Goal: Transaction & Acquisition: Purchase product/service

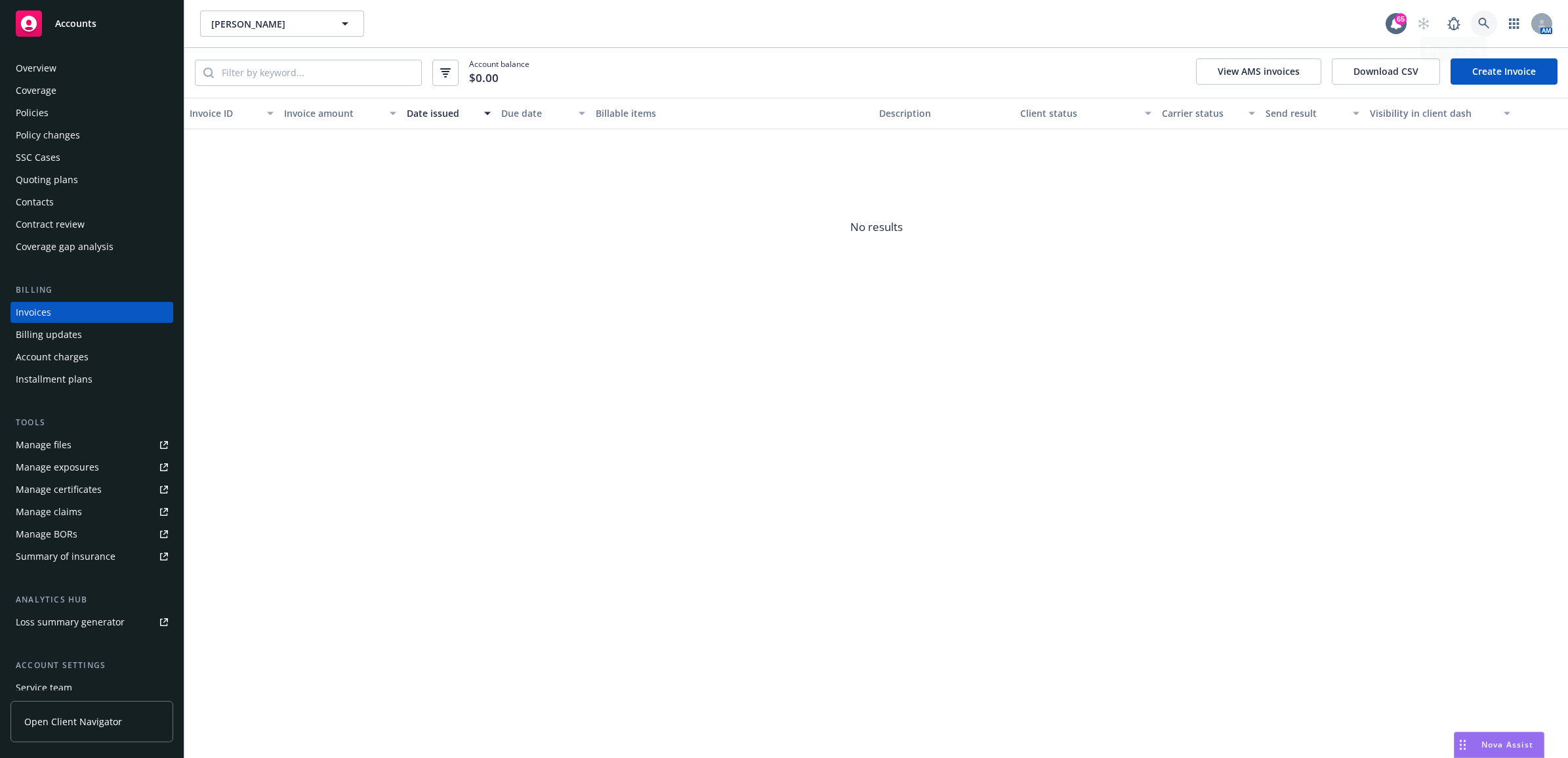
click at [1485, 31] on link at bounding box center [1483, 23] width 26 height 26
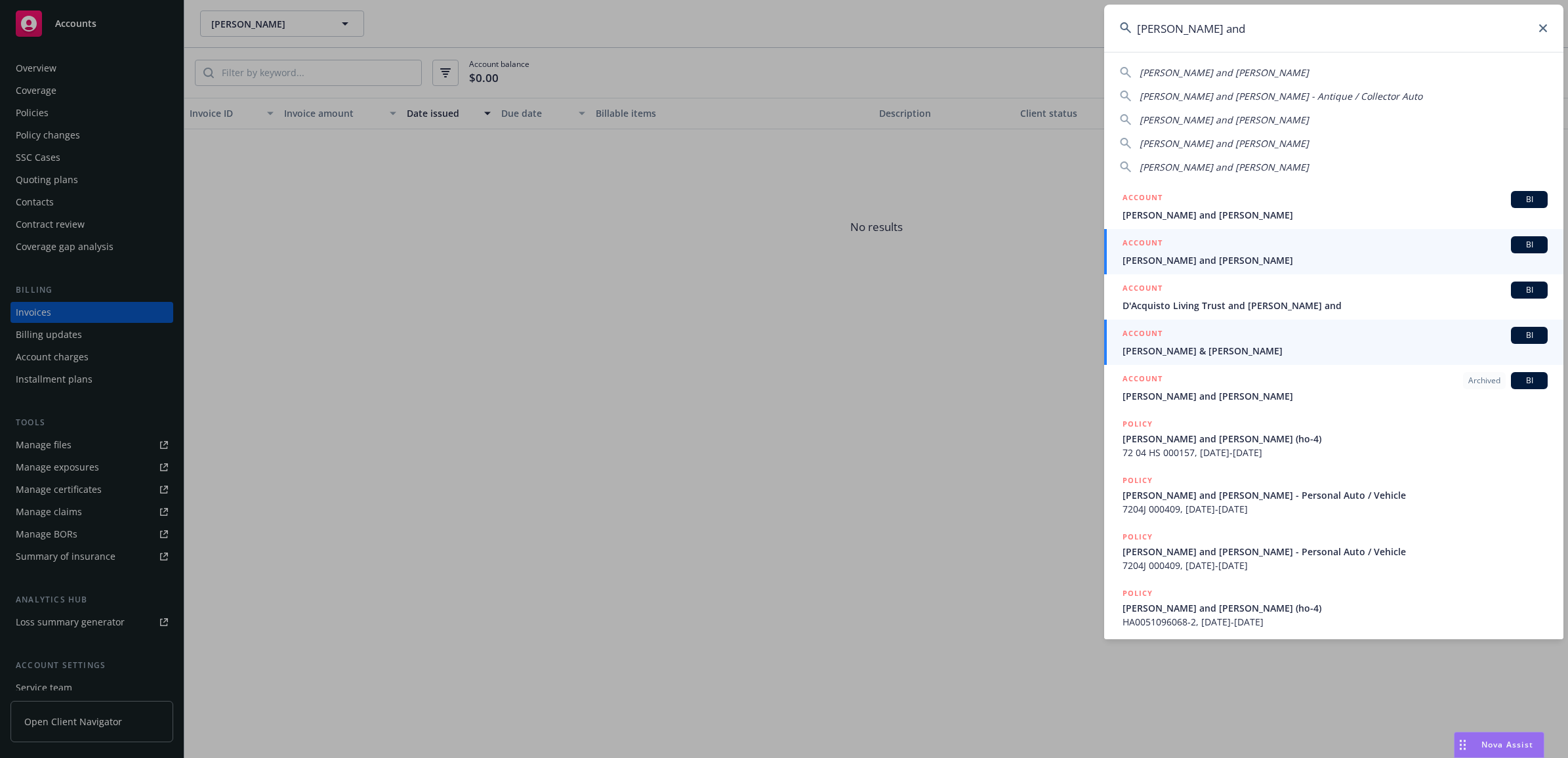
type input "rick and"
click at [1244, 339] on div "ACCOUNT BI" at bounding box center [1336, 335] width 426 height 17
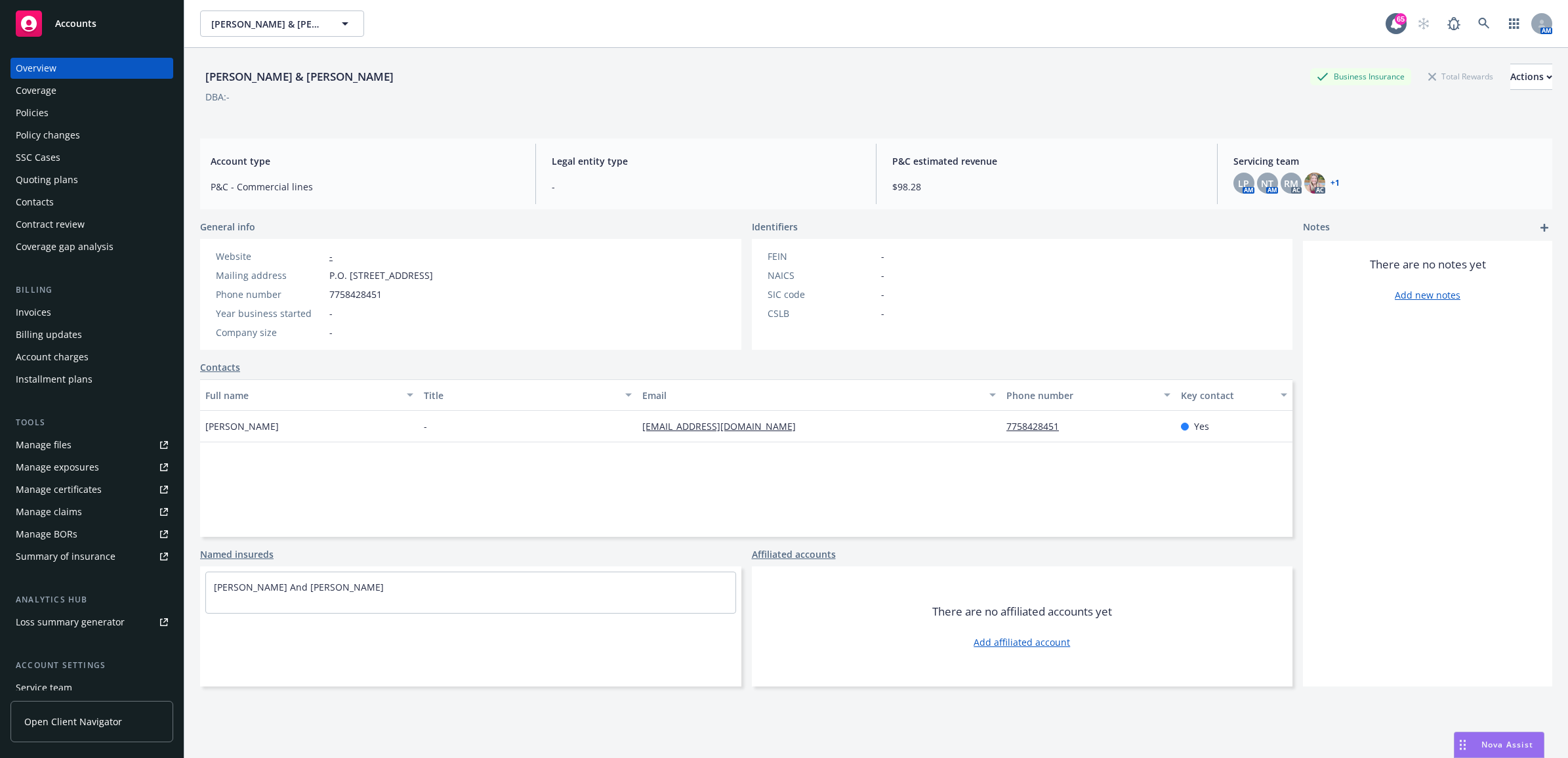
click at [50, 122] on div "Policies" at bounding box center [91, 113] width 153 height 21
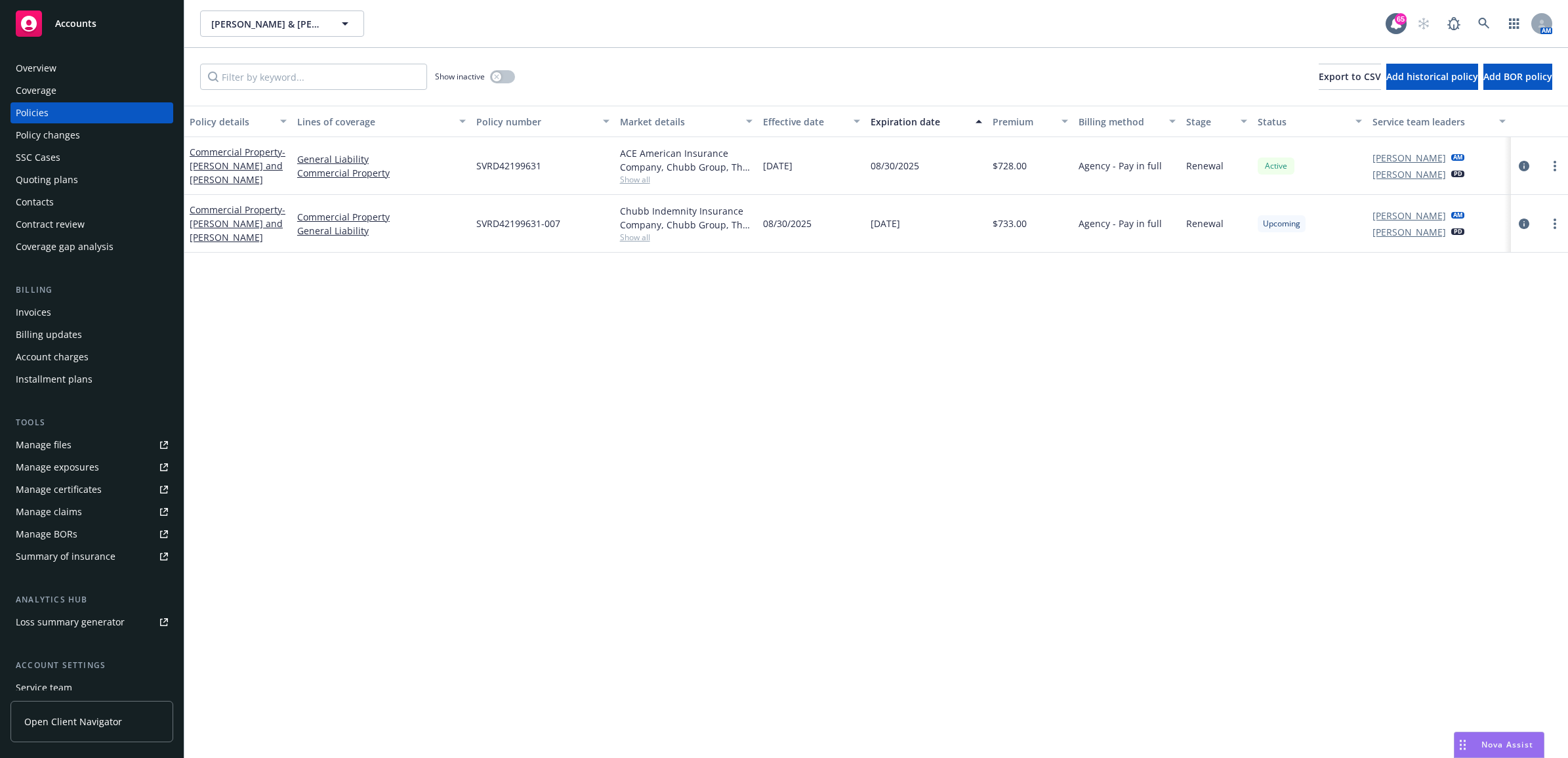
click at [99, 194] on div "Contacts" at bounding box center [91, 202] width 153 height 21
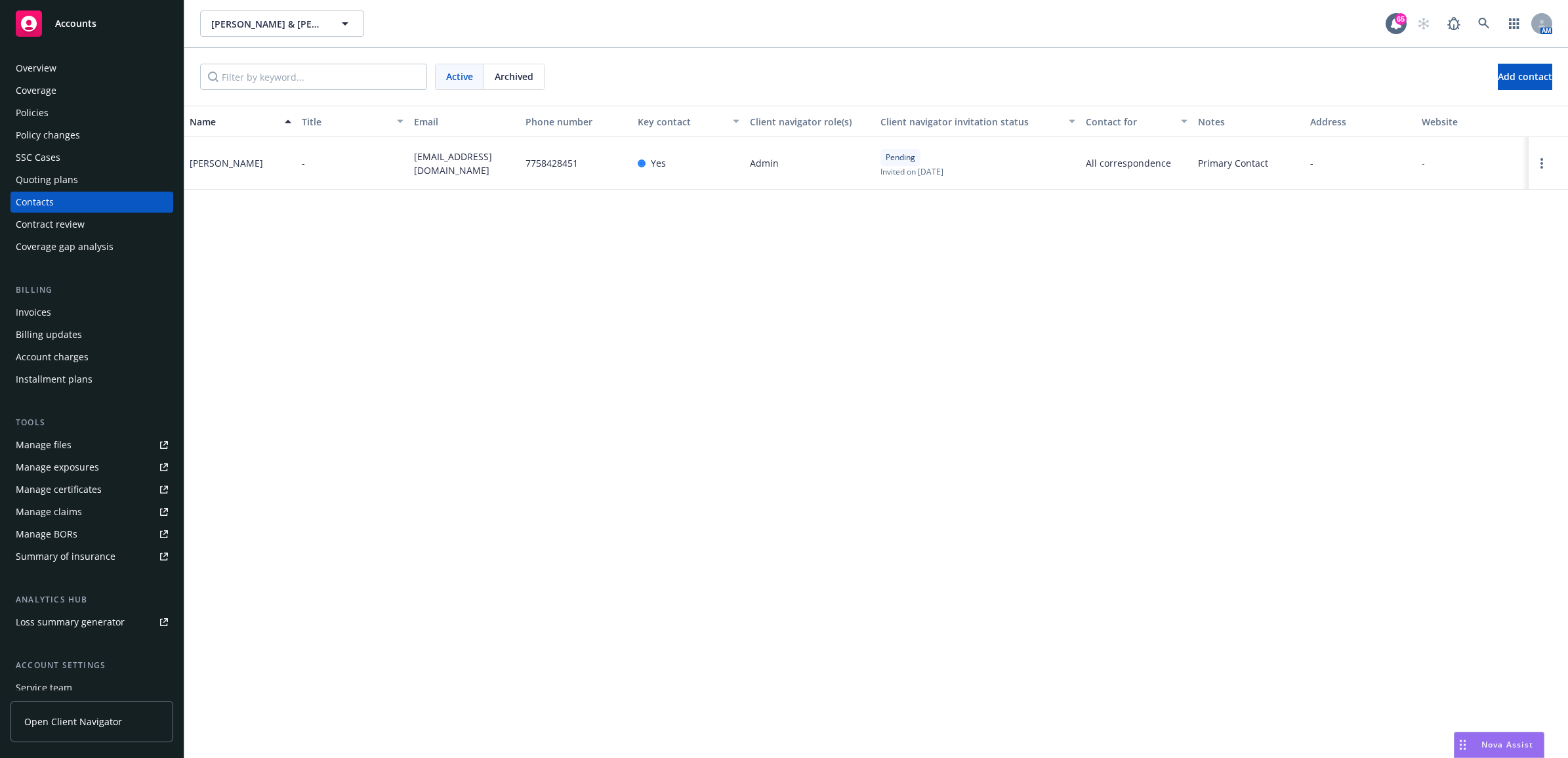
click at [87, 113] on div "Policies" at bounding box center [91, 113] width 153 height 21
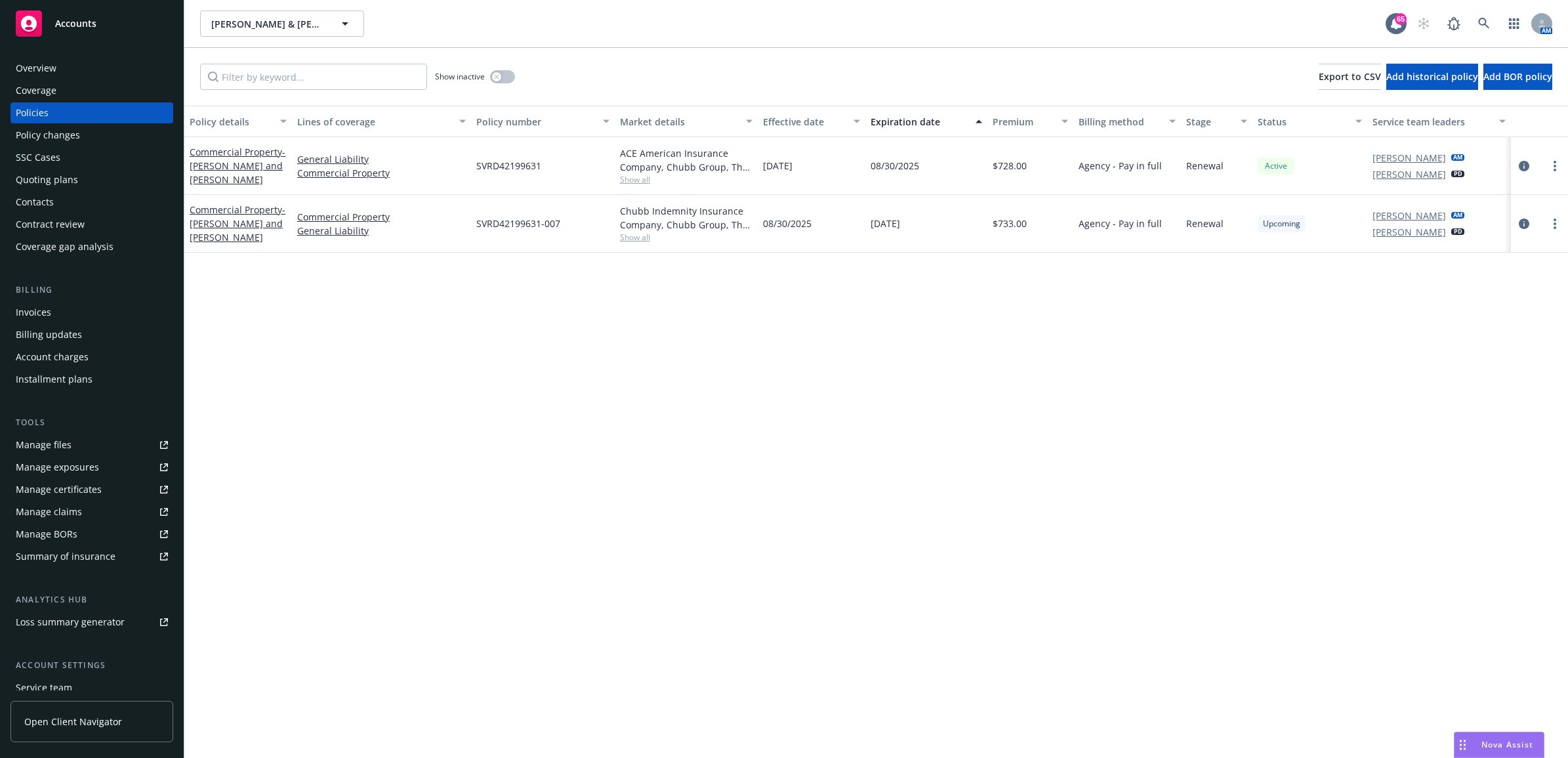
click at [106, 204] on div "Contacts" at bounding box center [91, 202] width 153 height 21
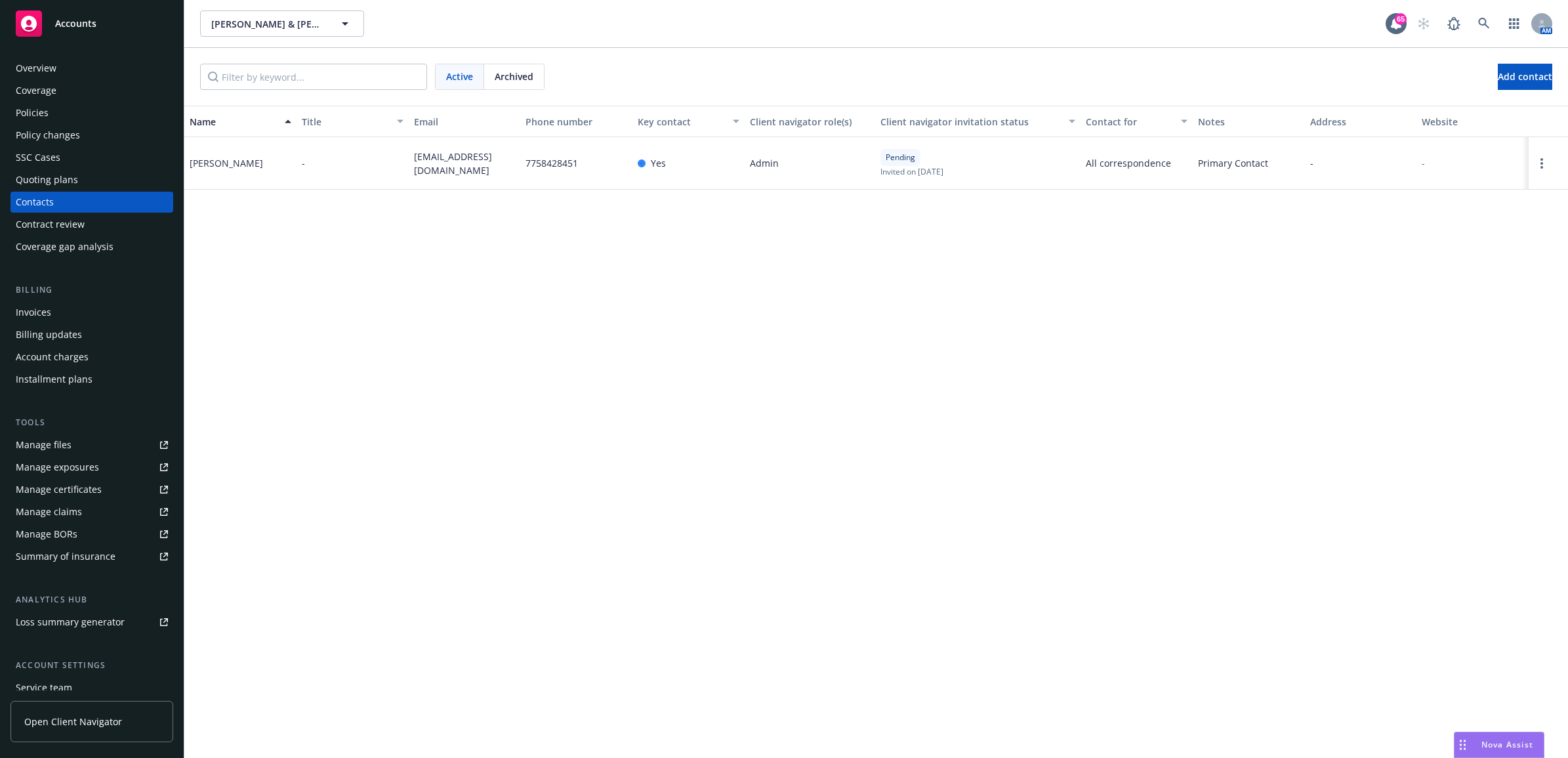
click at [84, 121] on div "Policies" at bounding box center [91, 113] width 153 height 21
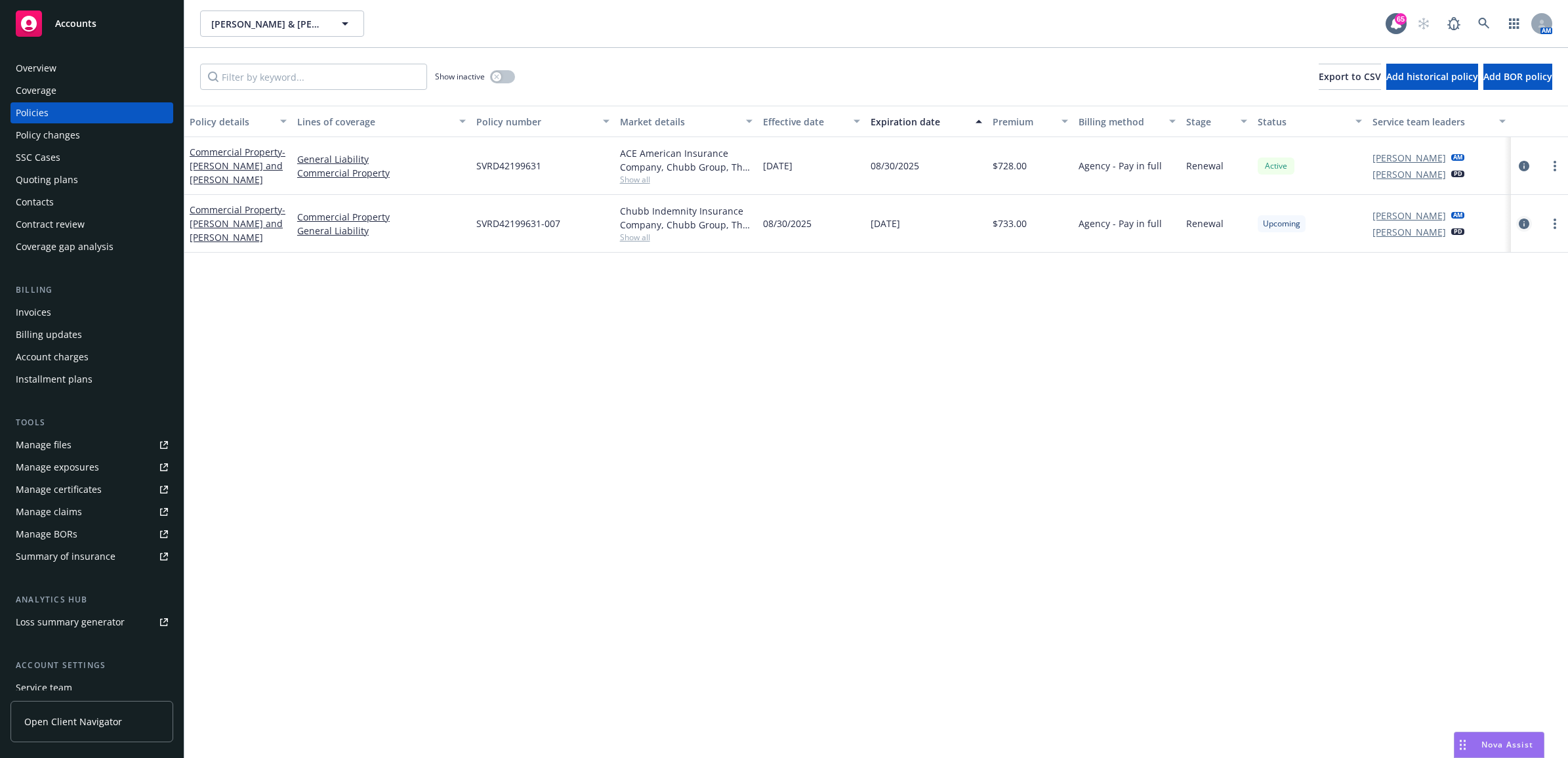
click at [1527, 224] on icon "circleInformation" at bounding box center [1524, 224] width 11 height 11
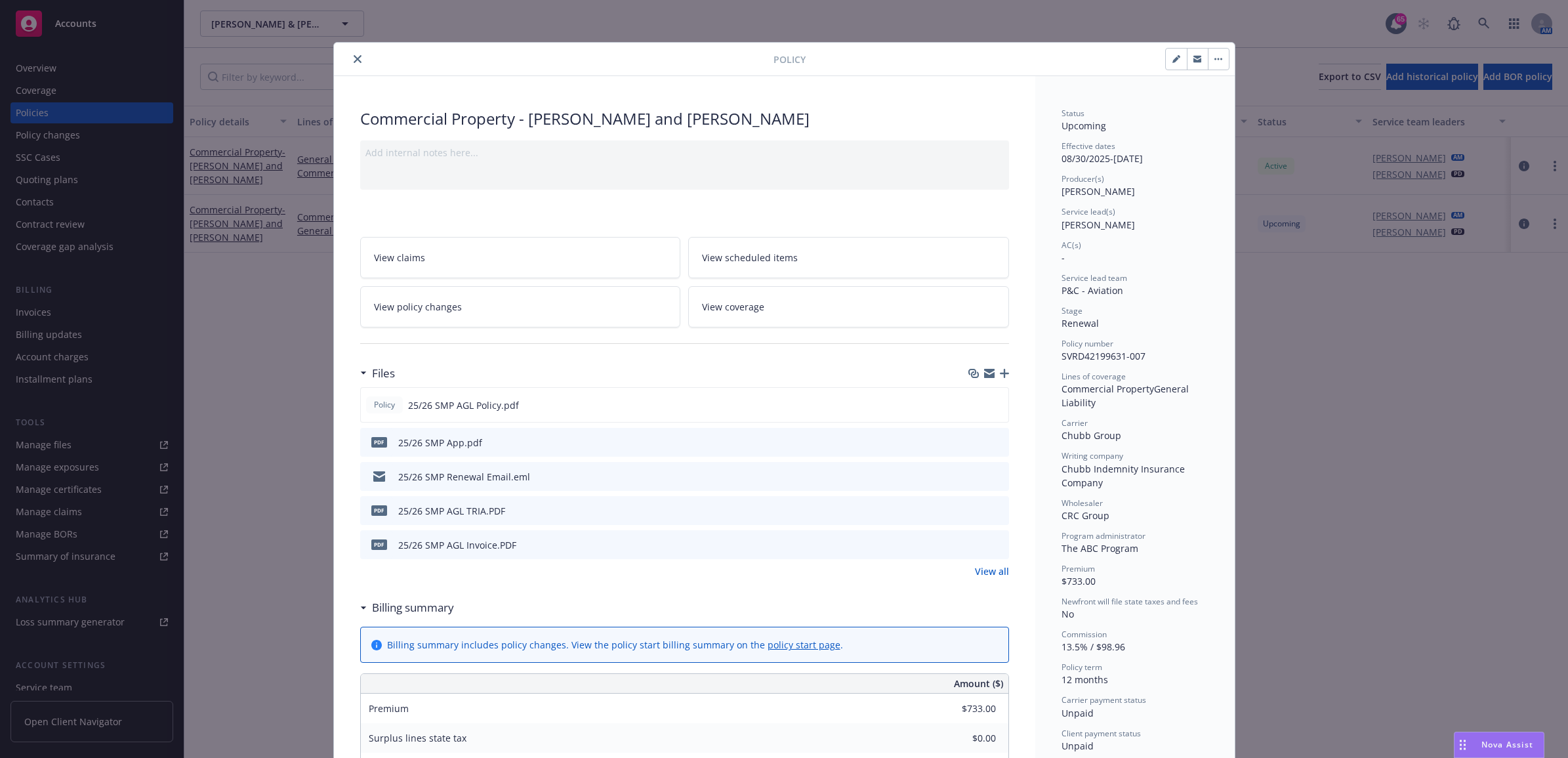
click at [341, 52] on div at bounding box center [556, 59] width 434 height 16
click at [354, 60] on icon "close" at bounding box center [358, 59] width 8 height 8
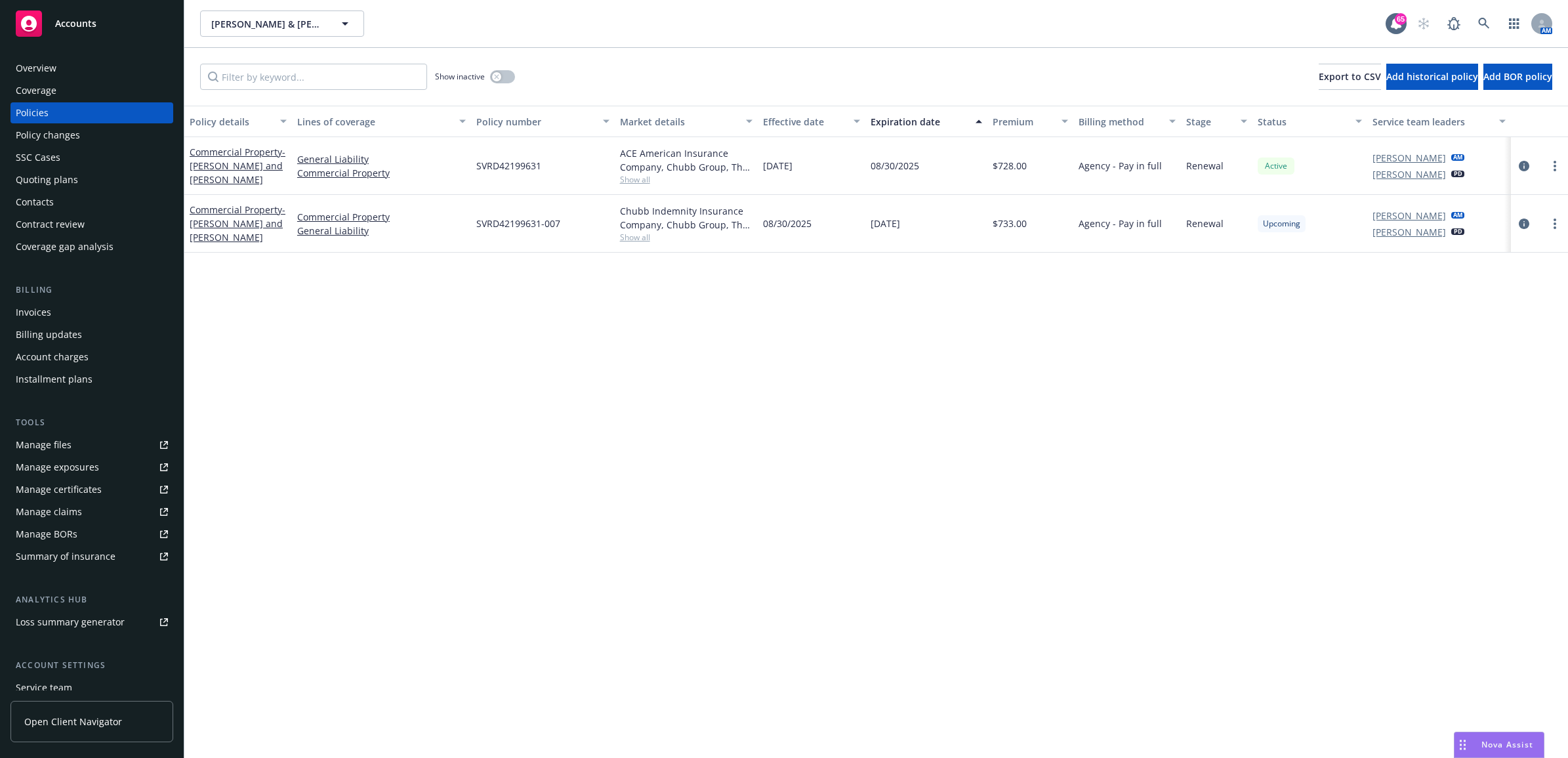
click at [117, 309] on div "Invoices" at bounding box center [91, 313] width 153 height 21
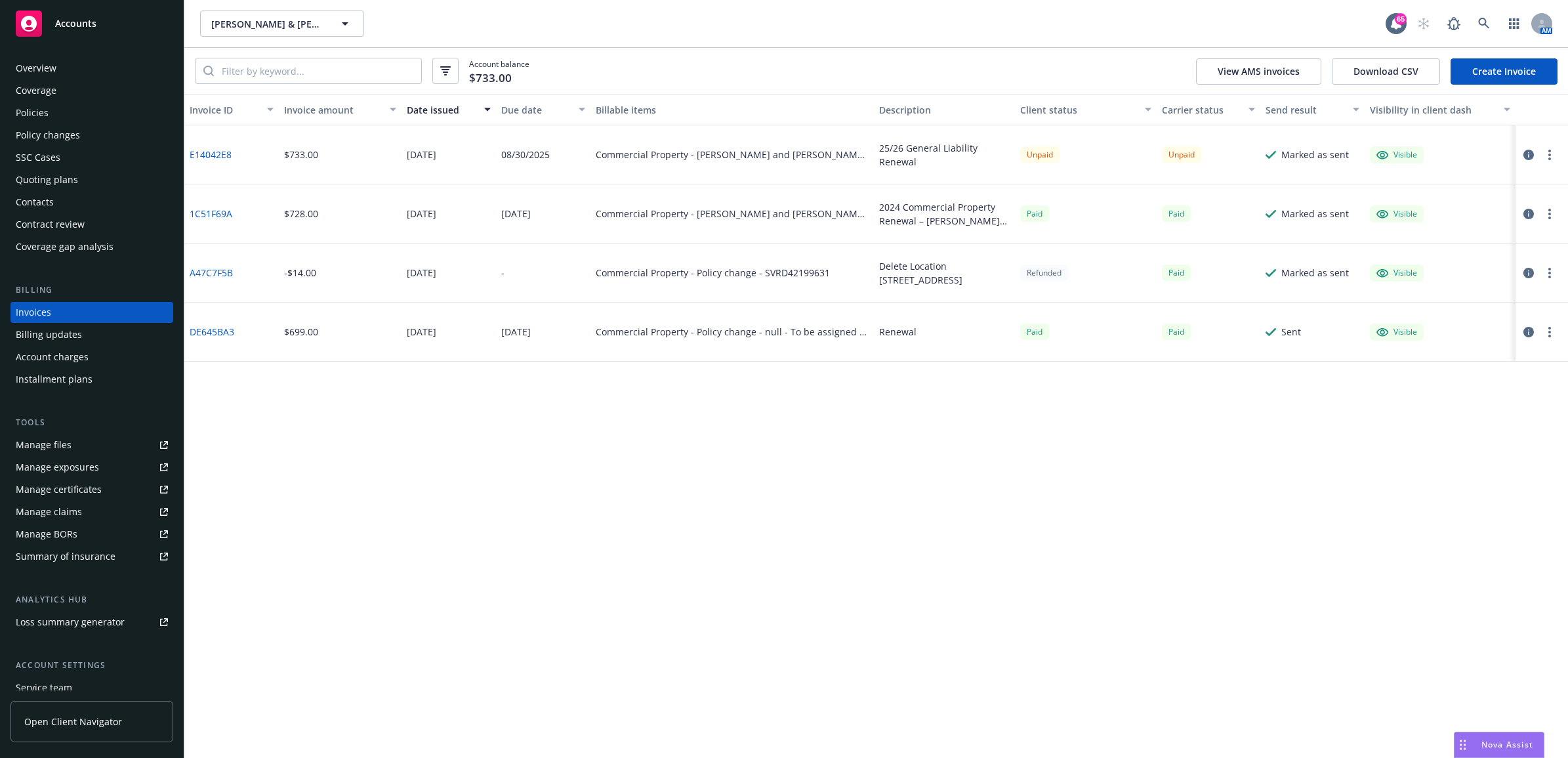
click at [199, 155] on link "E14042E8" at bounding box center [210, 155] width 42 height 14
click at [94, 202] on div "Contacts" at bounding box center [91, 202] width 153 height 21
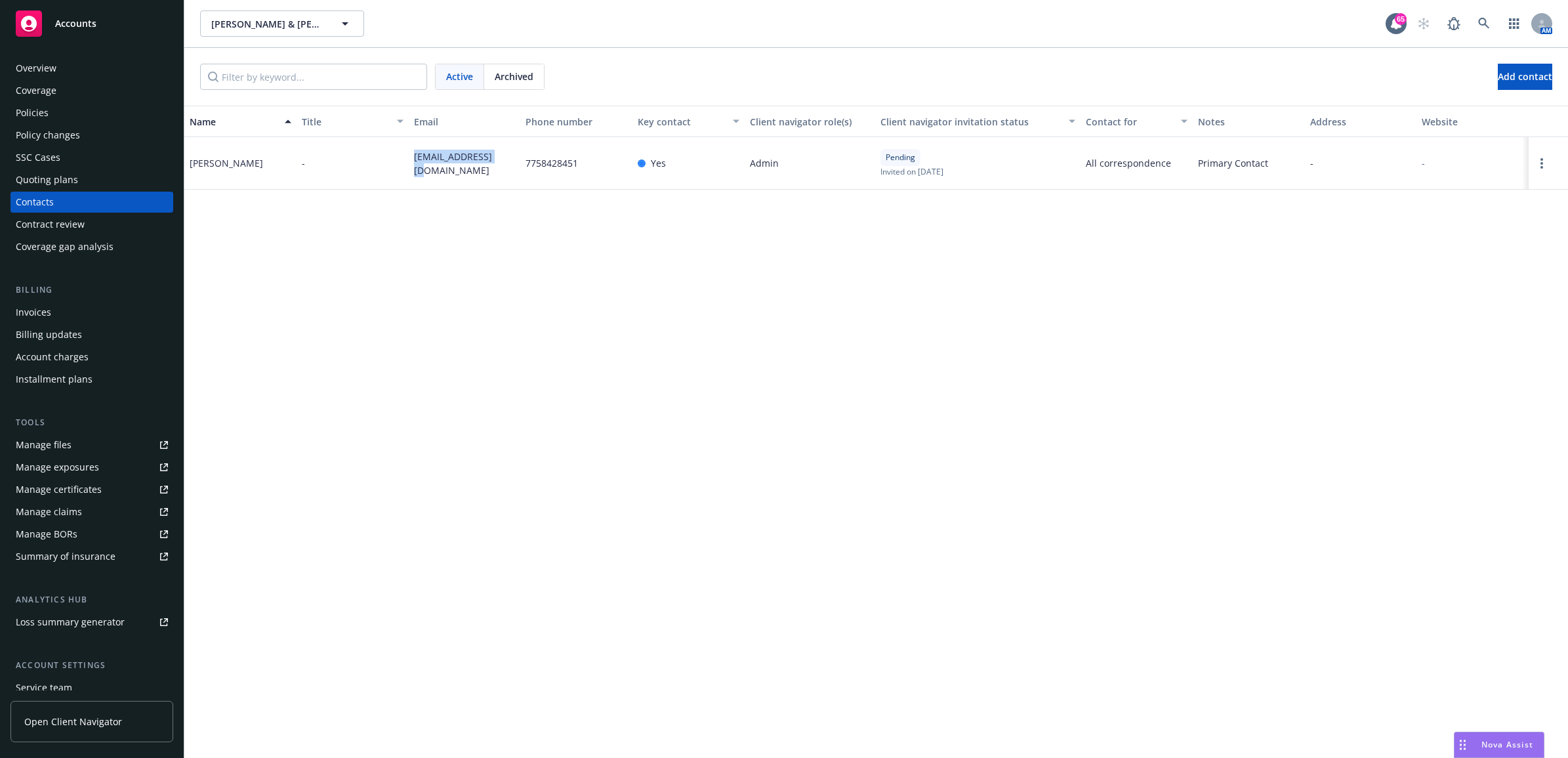
drag, startPoint x: 499, startPoint y: 168, endPoint x: 414, endPoint y: 168, distance: 85.0
click at [414, 168] on div "[EMAIL_ADDRESS][DOMAIN_NAME]" at bounding box center [465, 163] width 113 height 52
drag, startPoint x: 414, startPoint y: 168, endPoint x: 424, endPoint y: 166, distance: 10.2
copy span "[EMAIL_ADDRESS][DOMAIN_NAME]"
click at [106, 121] on div "Policies" at bounding box center [91, 113] width 153 height 21
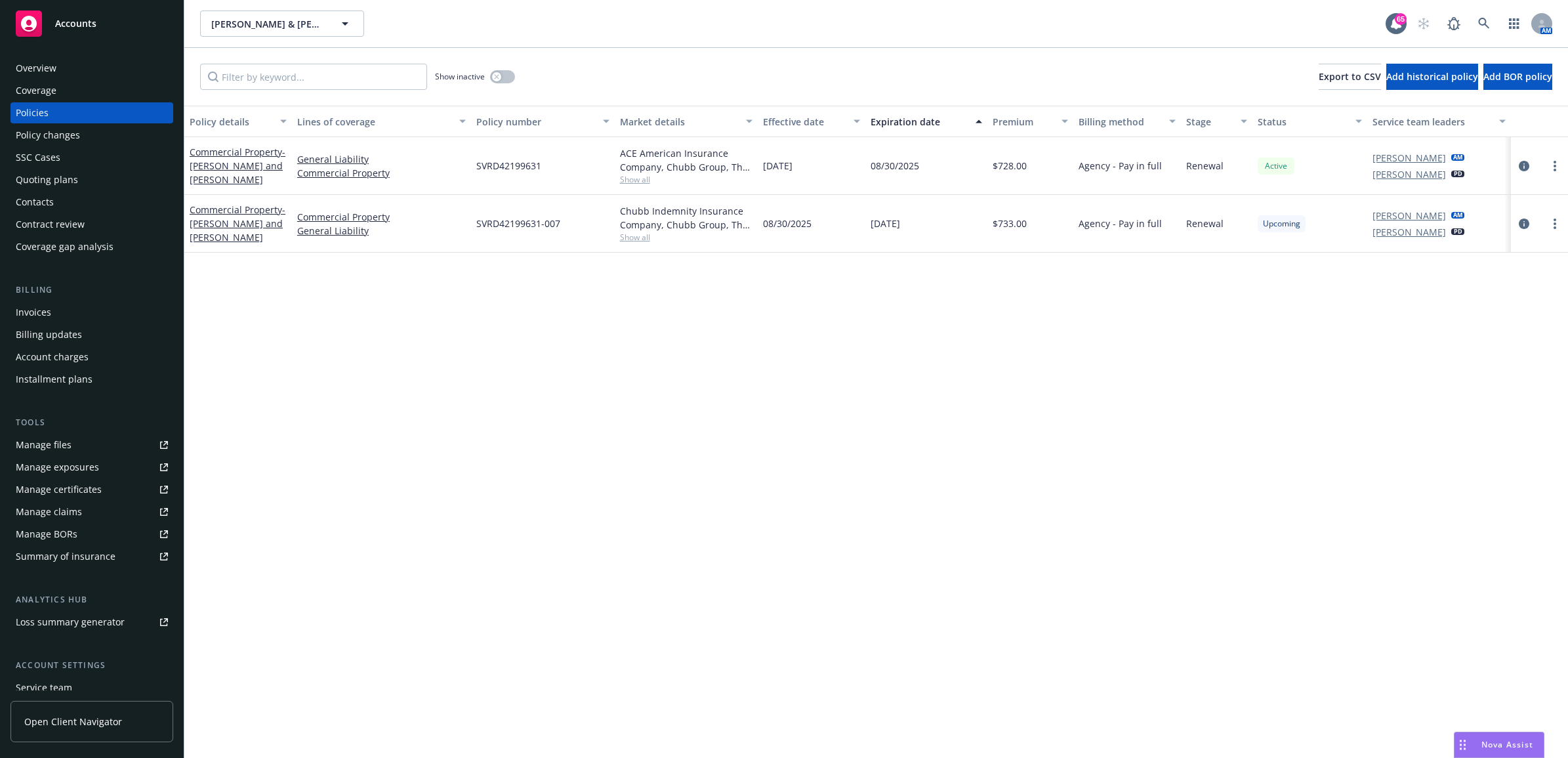
click at [77, 317] on div "Invoices" at bounding box center [91, 313] width 153 height 21
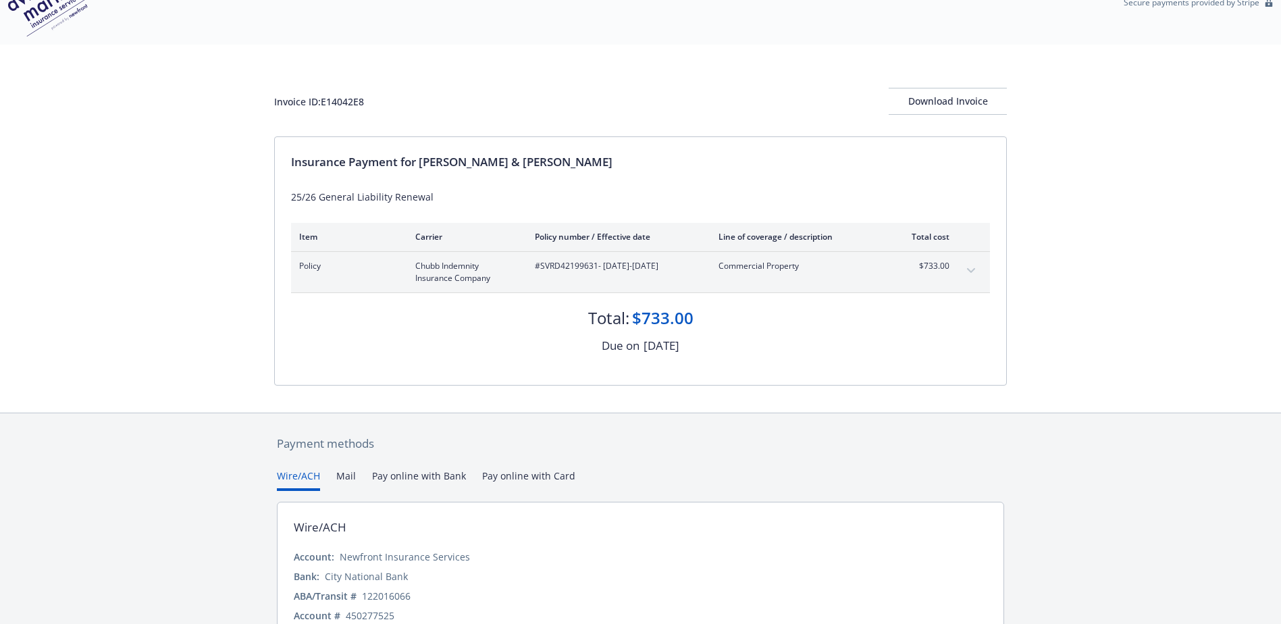
scroll to position [107, 0]
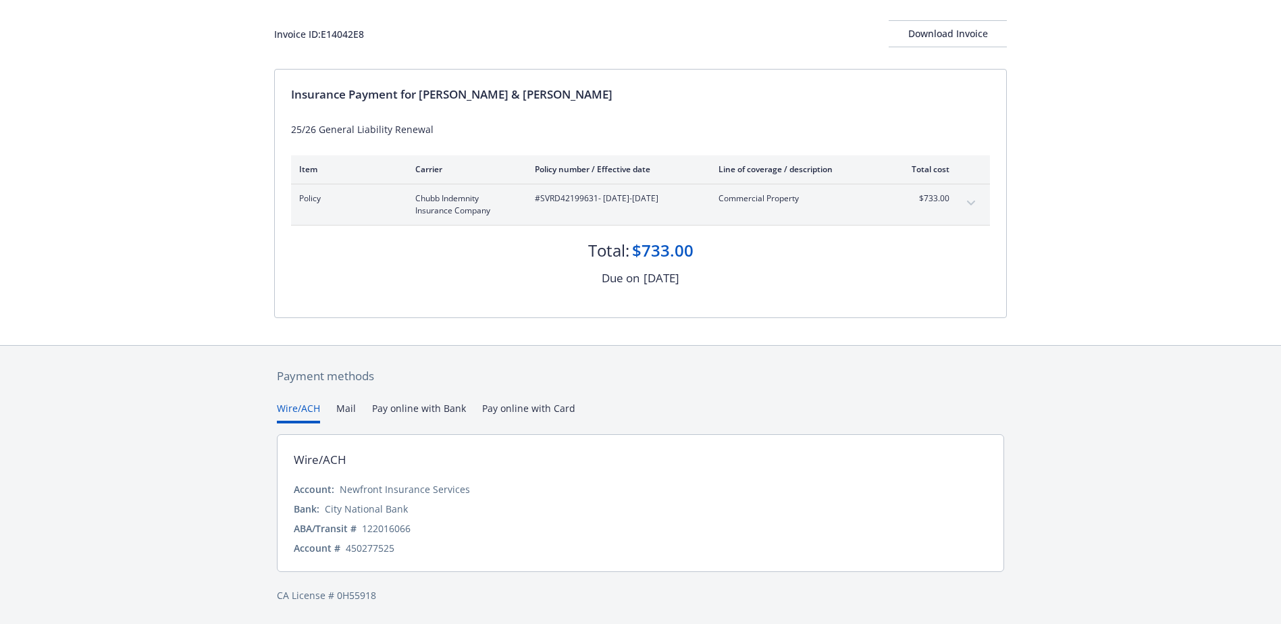
click at [539, 413] on div "Payment methods Wire/ACH Mail Pay online with Bank Pay online with Card Wire/AC…" at bounding box center [640, 485] width 733 height 279
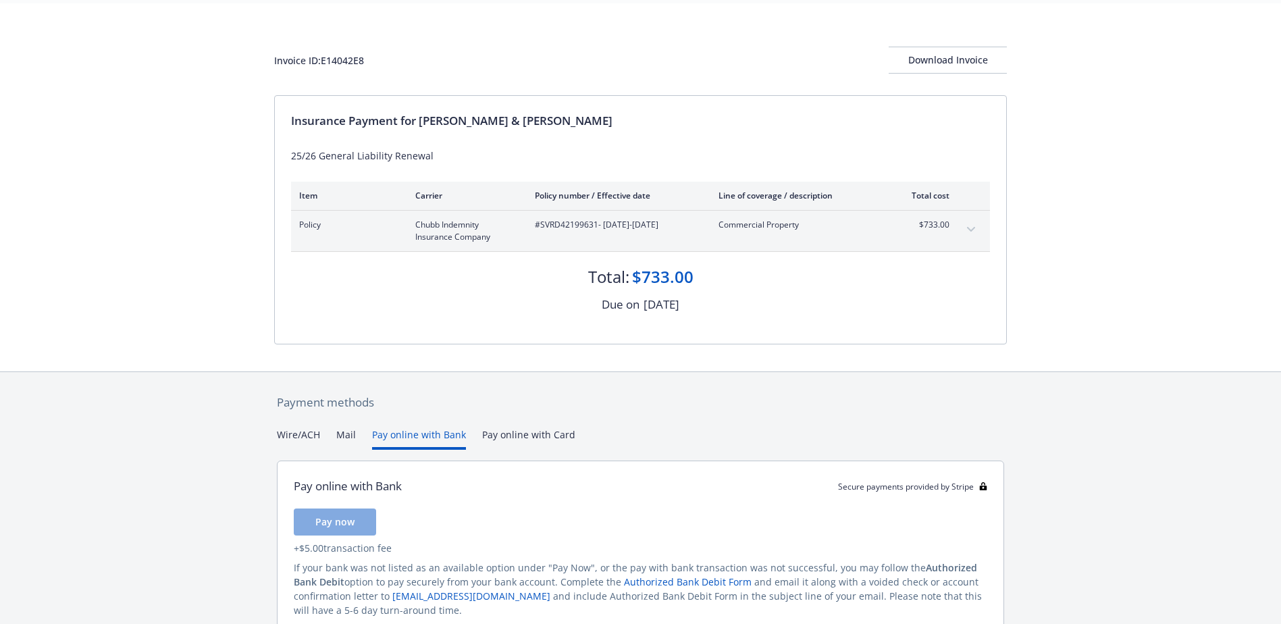
click at [414, 438] on button "Pay online with Bank" at bounding box center [419, 439] width 94 height 22
click at [350, 435] on button "Mail" at bounding box center [346, 439] width 20 height 22
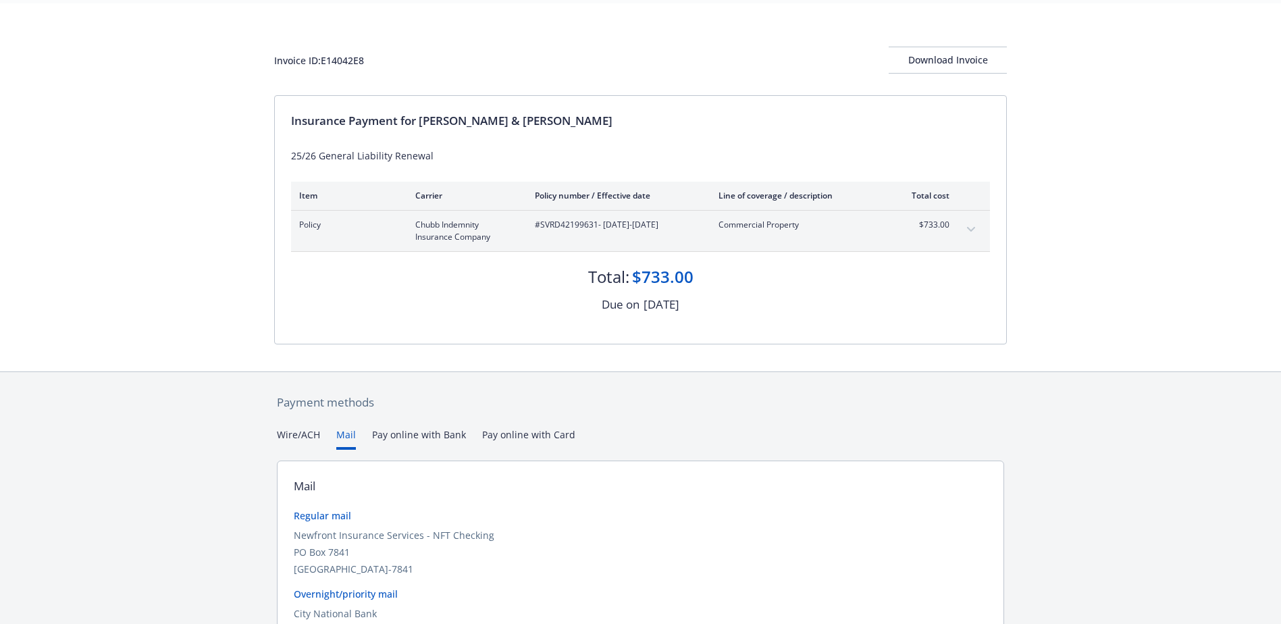
click at [291, 435] on button "Wire/ACH" at bounding box center [298, 439] width 43 height 22
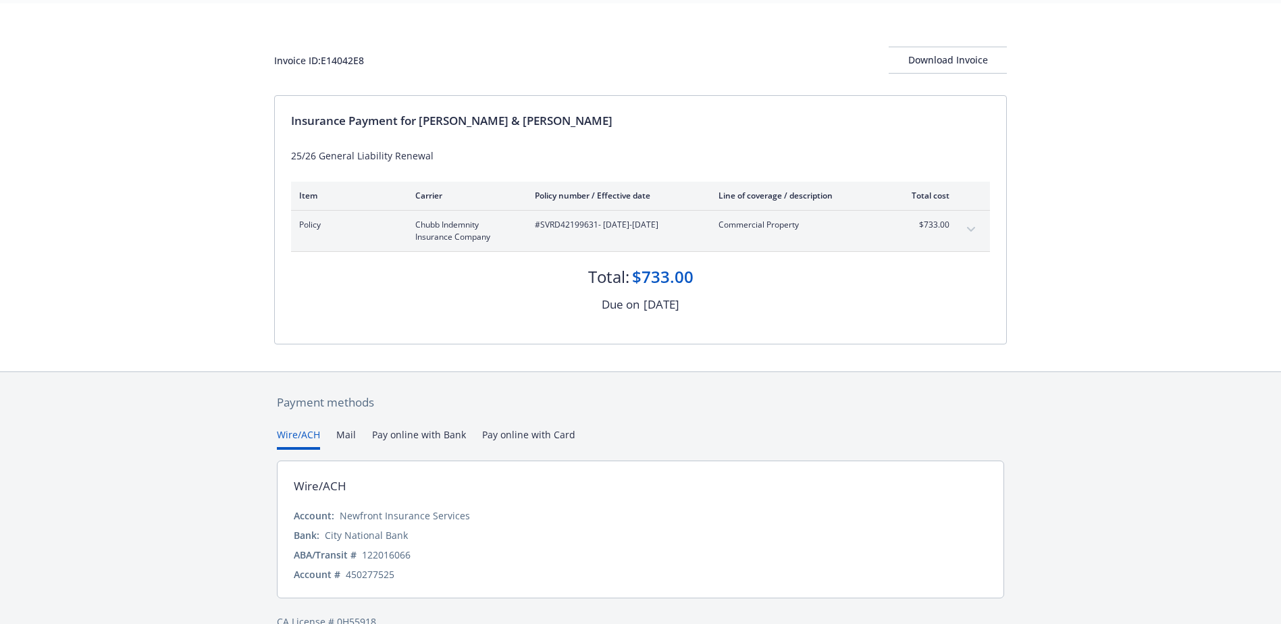
click at [531, 428] on button "Pay online with Card" at bounding box center [528, 439] width 93 height 22
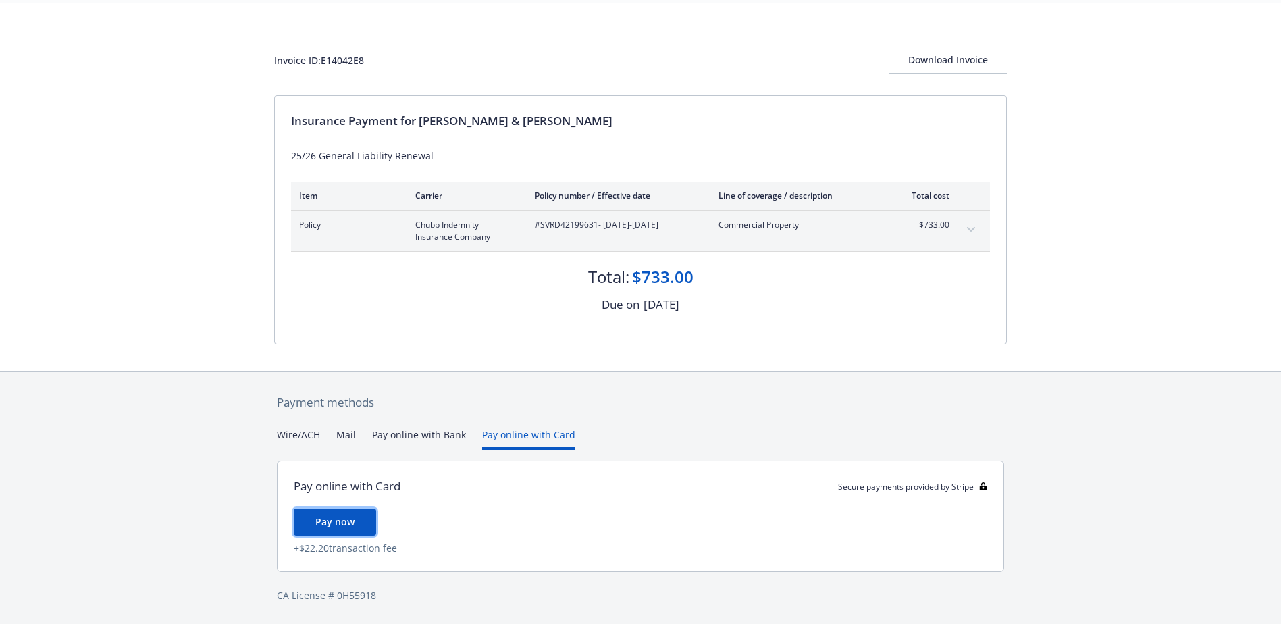
click at [328, 514] on button "Pay now" at bounding box center [335, 522] width 82 height 27
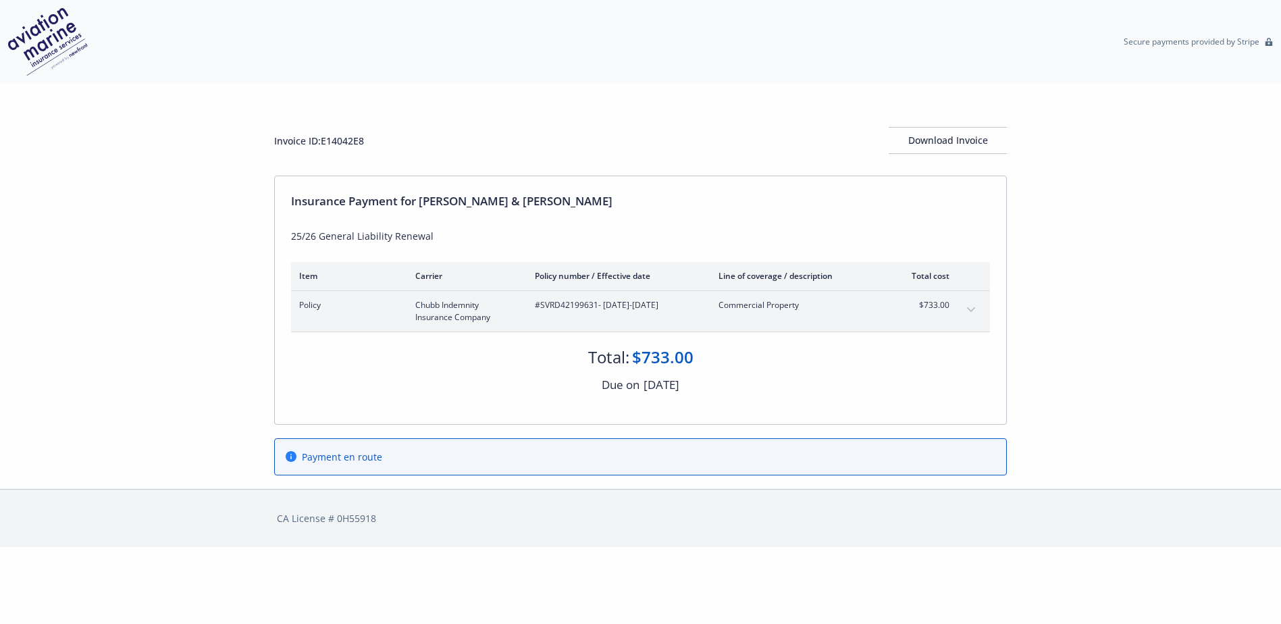
scroll to position [0, 0]
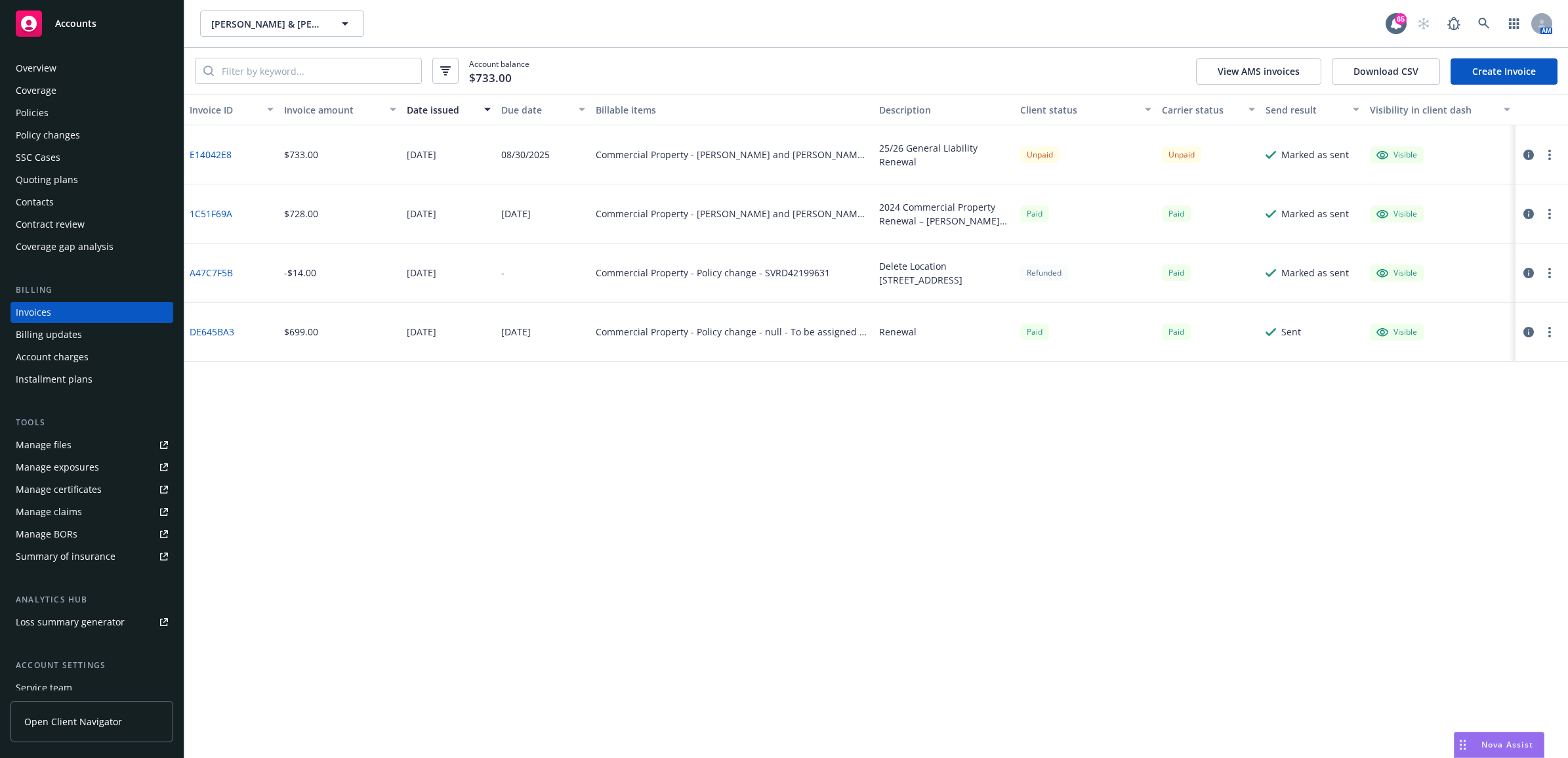
click at [129, 115] on div "Policies" at bounding box center [91, 113] width 153 height 21
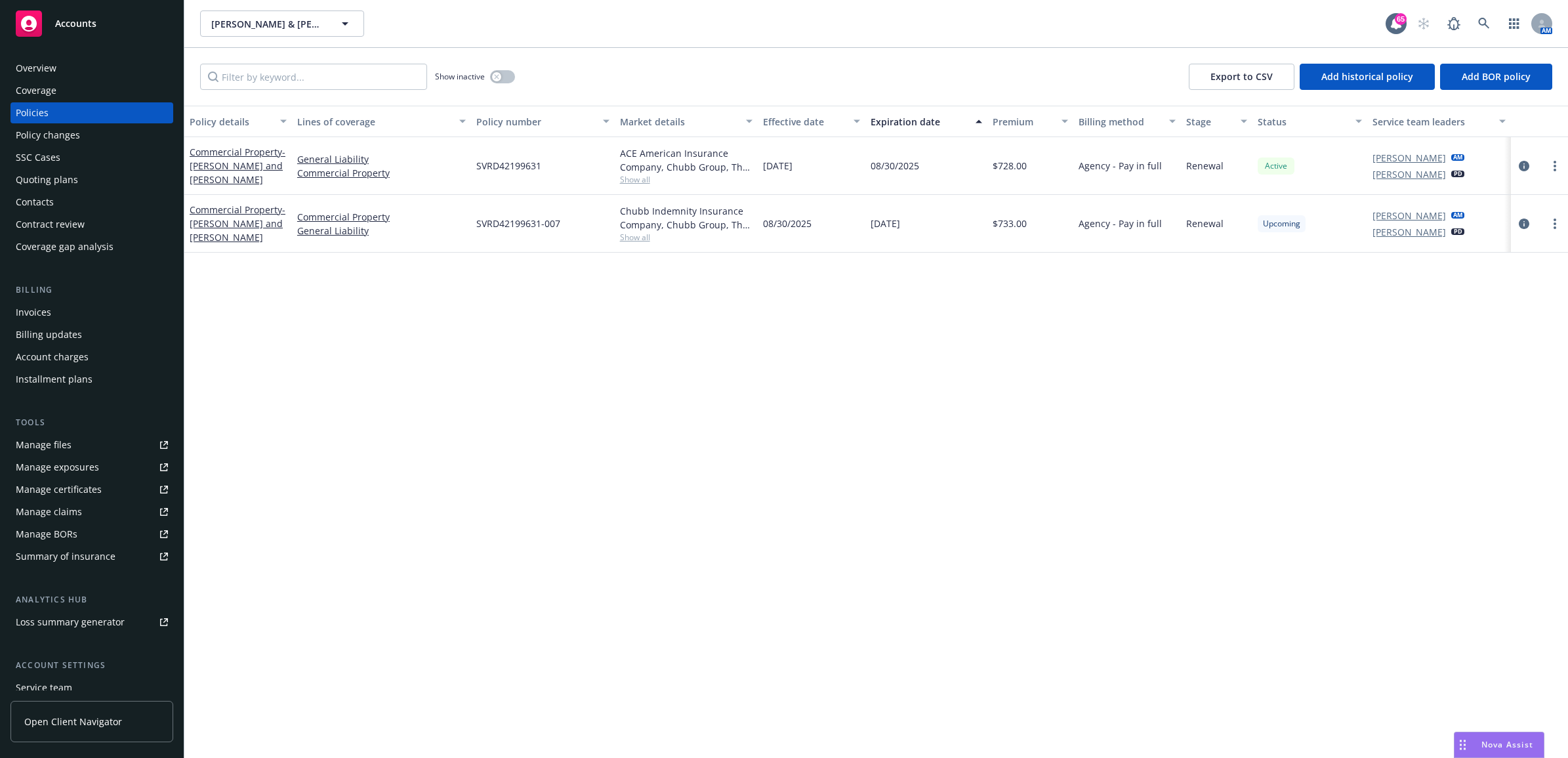
click at [55, 310] on div "Invoices" at bounding box center [91, 313] width 153 height 21
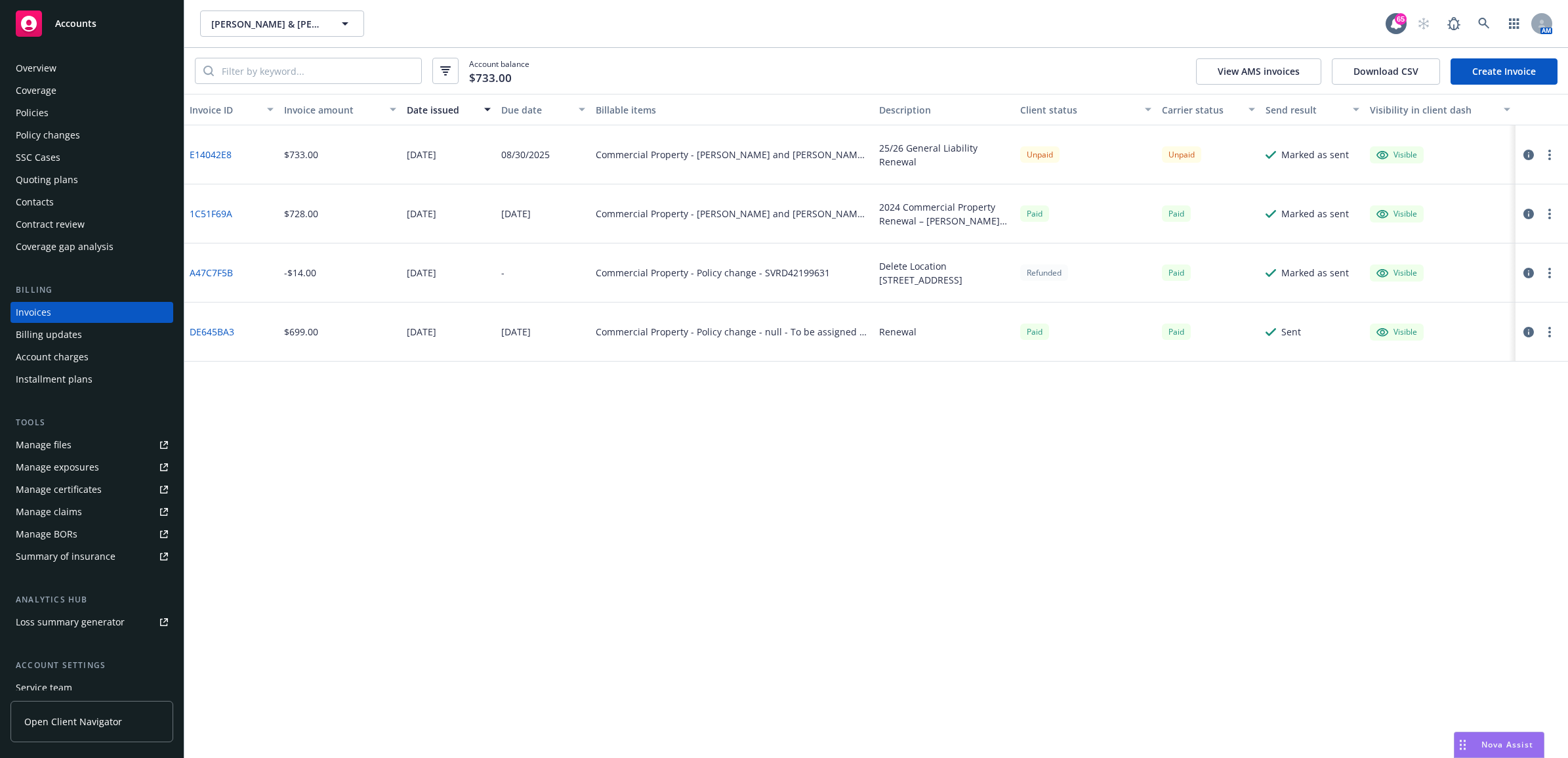
click at [62, 452] on div "Manage files" at bounding box center [43, 445] width 55 height 21
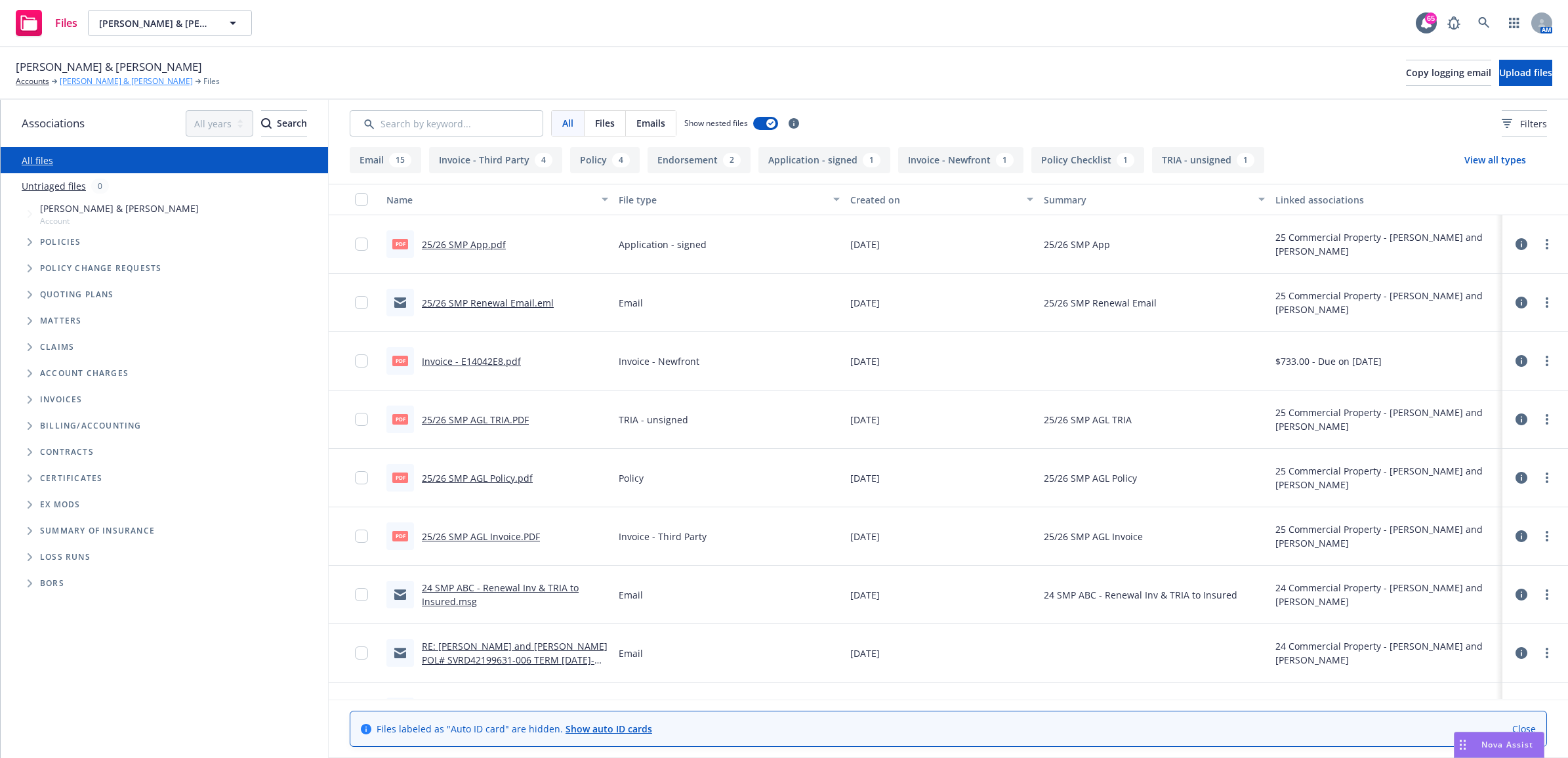
click at [115, 76] on link "[PERSON_NAME] & [PERSON_NAME]" at bounding box center [125, 82] width 133 height 12
